Goal: Find specific page/section: Find specific page/section

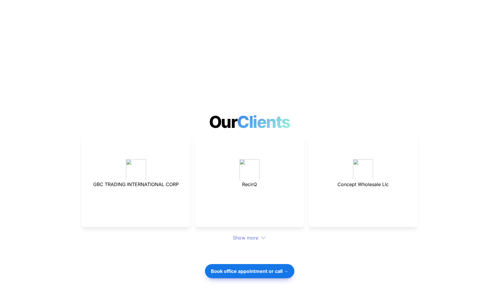
scroll to position [1507, 0]
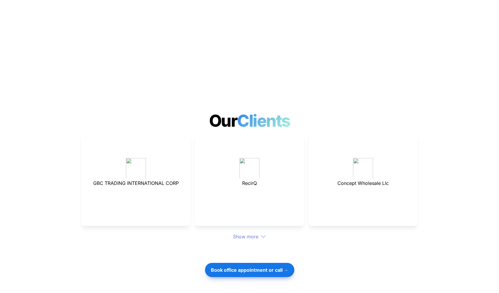
click at [235, 233] on div "Show more" at bounding box center [249, 236] width 336 height 7
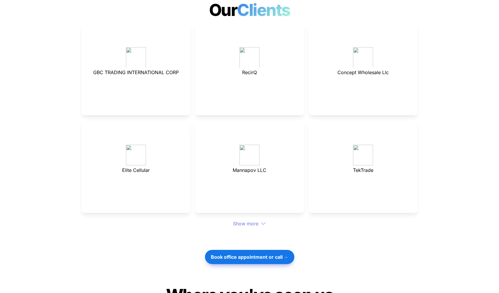
scroll to position [1621, 0]
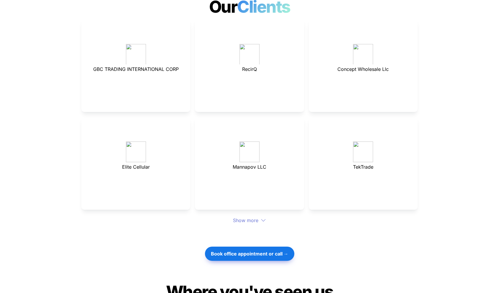
click at [243, 216] on div "Show more" at bounding box center [249, 219] width 336 height 7
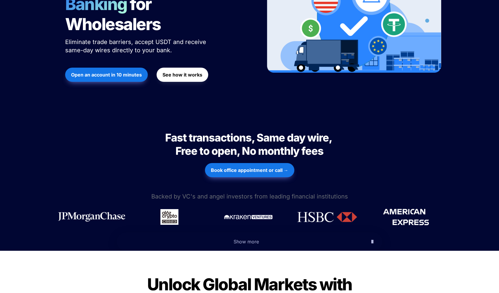
scroll to position [0, 0]
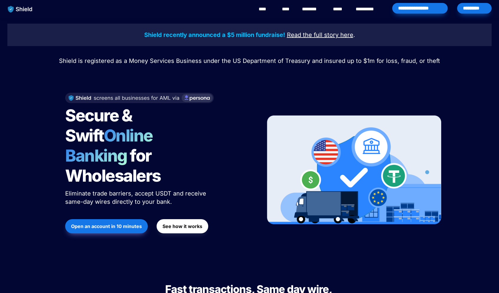
click at [302, 10] on link "********" at bounding box center [312, 9] width 21 height 7
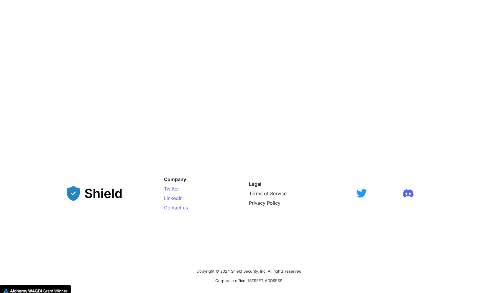
scroll to position [911, 0]
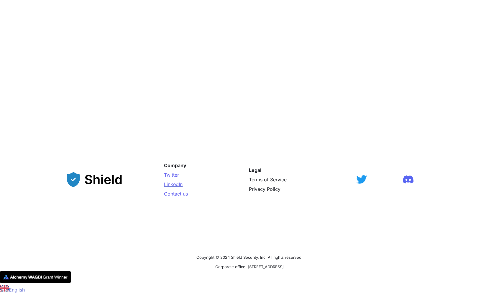
click at [182, 183] on span "LinkedIn" at bounding box center [173, 184] width 19 height 6
